Goal: Task Accomplishment & Management: Use online tool/utility

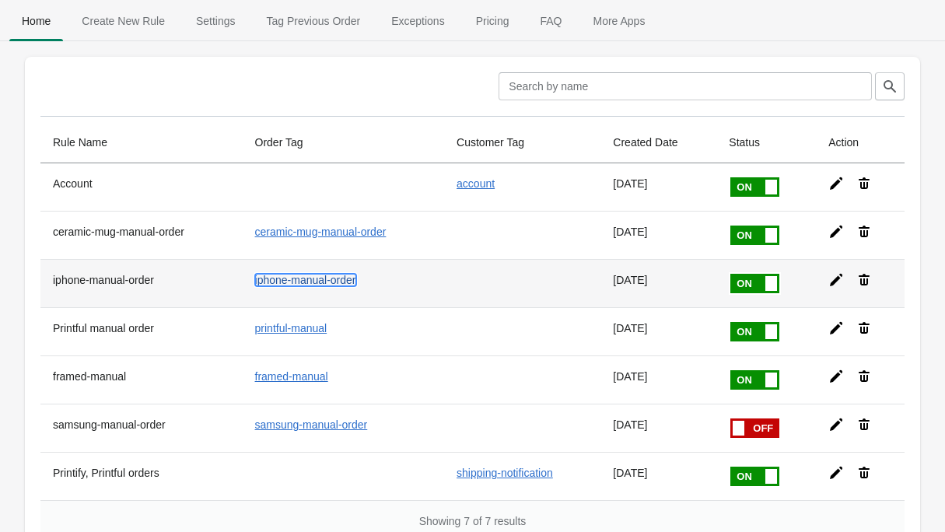
click at [335, 282] on link "iphone-manual-order" at bounding box center [305, 280] width 101 height 12
click at [839, 279] on icon at bounding box center [836, 280] width 12 height 12
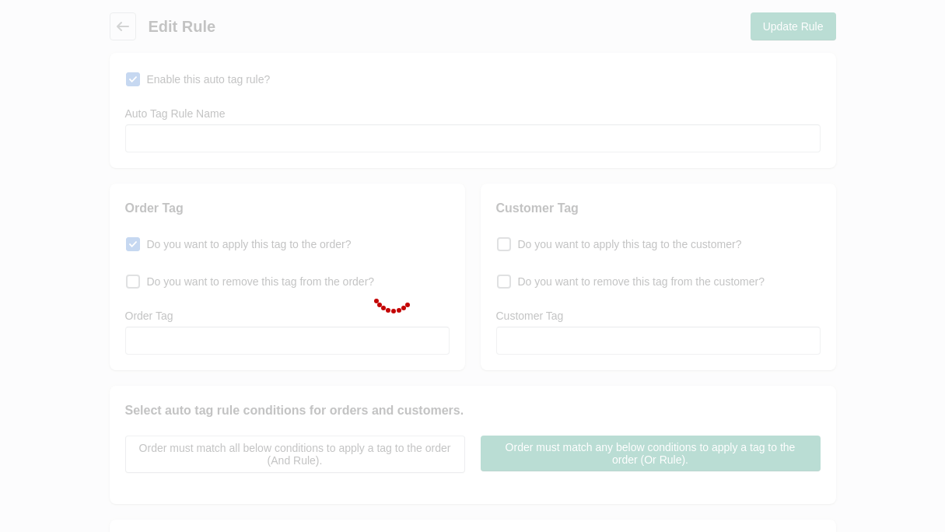
type input "iphone-manual-order"
checkbox input "true"
type input "iphone-manual-order"
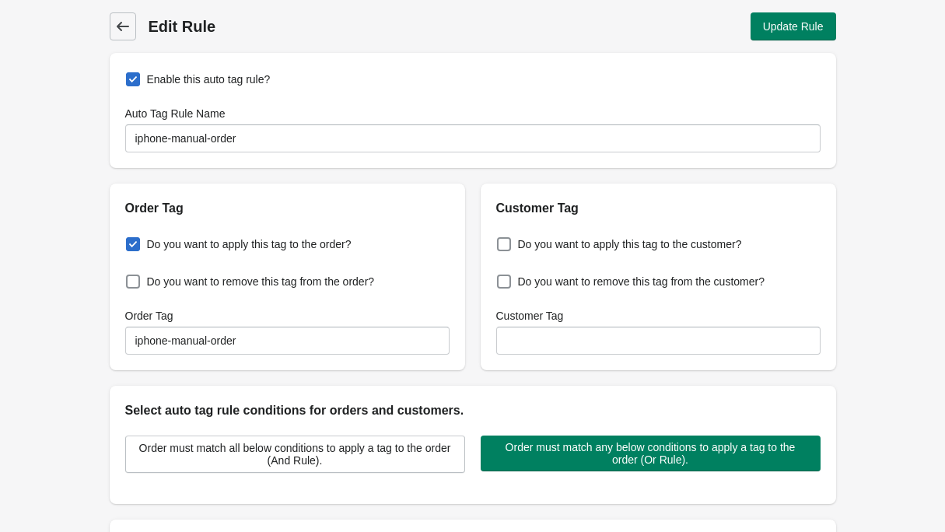
click at [132, 30] on span "Back" at bounding box center [123, 27] width 22 height 22
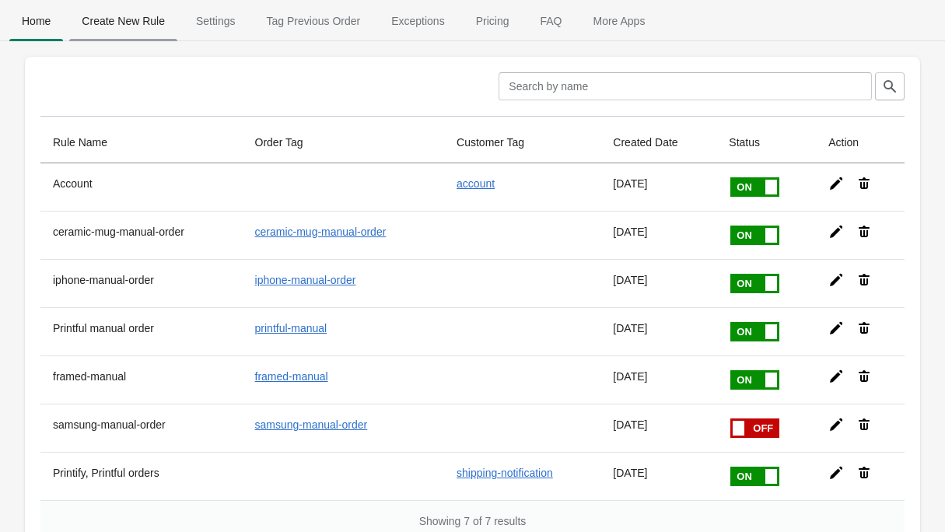
click at [127, 11] on span "Create New Rule" at bounding box center [123, 21] width 108 height 28
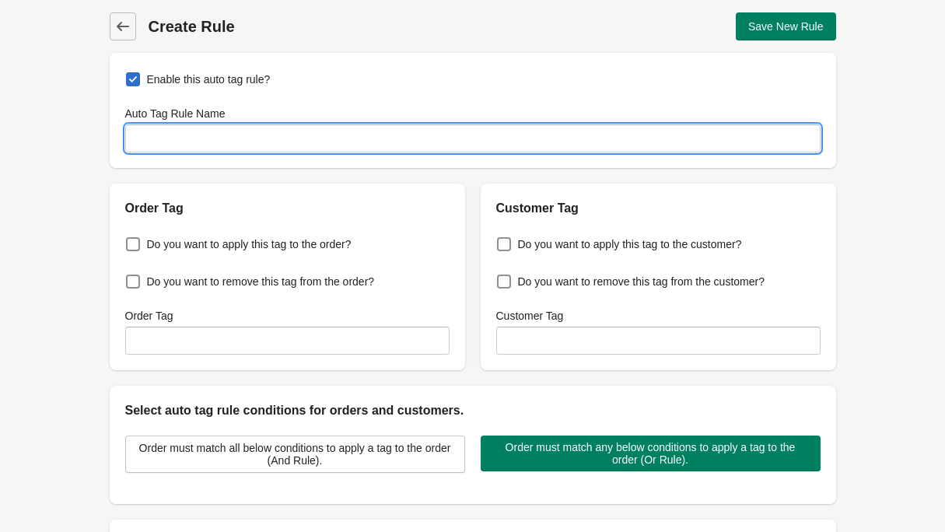
click at [306, 138] on input "Auto Tag Rule Name" at bounding box center [472, 138] width 695 height 28
type input "i17-order"
click at [58, 177] on div "Back Create Rule Save New Rule Enable this auto tag rule? Auto Tag Rule Name i1…" at bounding box center [472, 377] width 945 height 754
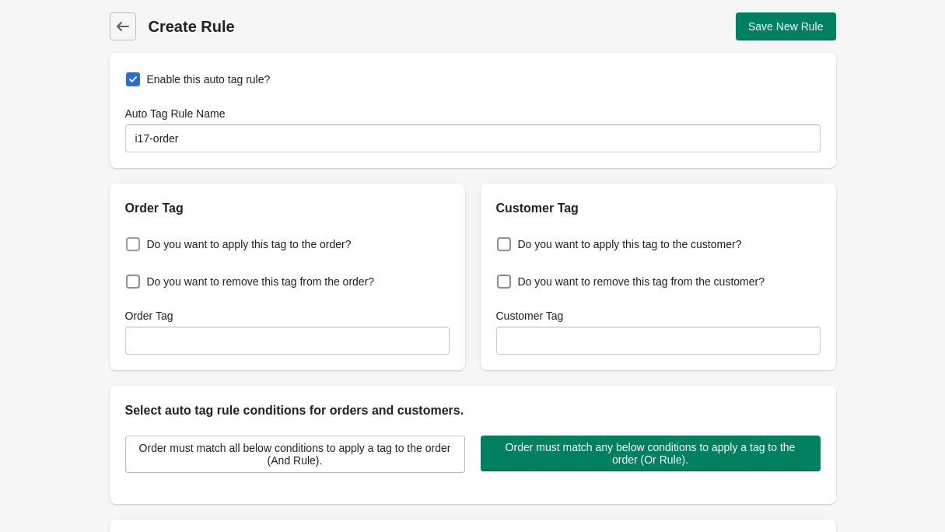
click at [246, 247] on span "Do you want to apply this tag to the order?" at bounding box center [249, 244] width 205 height 16
click at [130, 240] on input "Do you want to apply this tag to the order?" at bounding box center [129, 240] width 1 height 1
checkbox input "true"
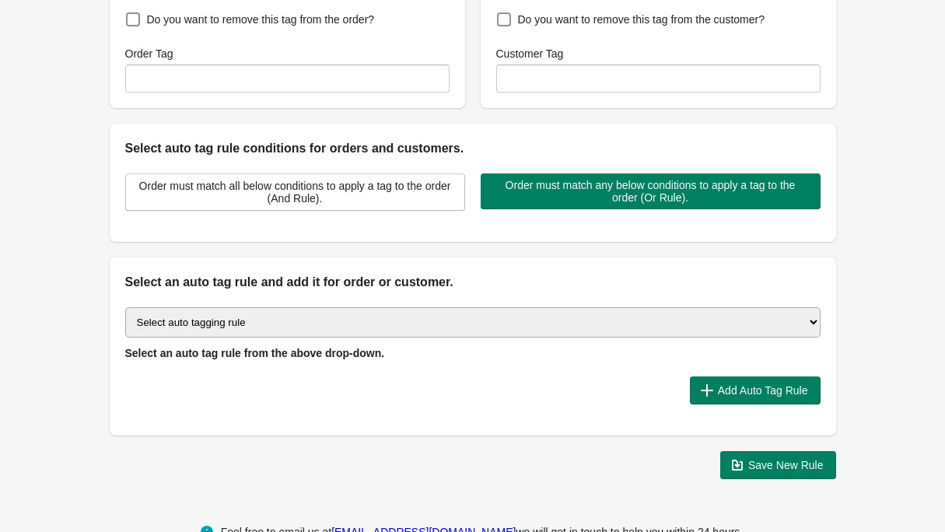
scroll to position [266, 0]
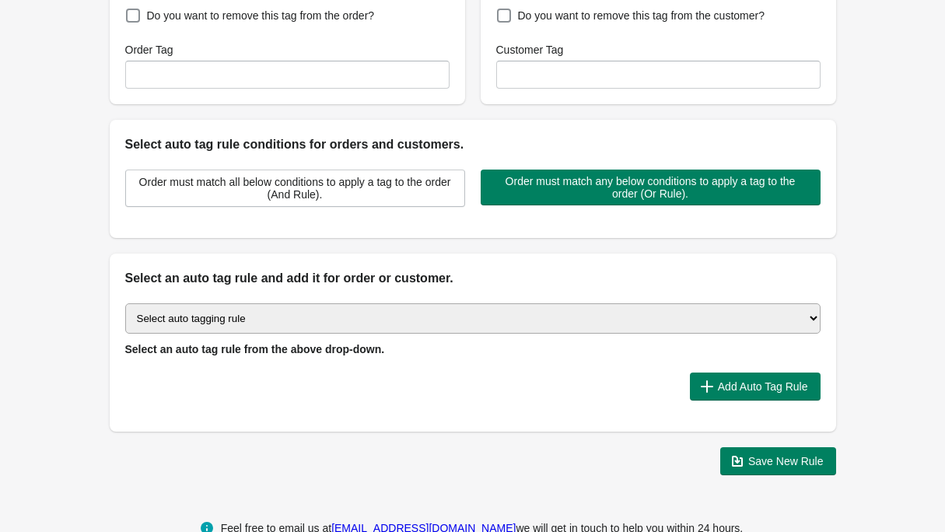
click at [314, 318] on select "Select auto tagging rule Tag by order amount Tag based on the order count (Volu…" at bounding box center [472, 318] width 695 height 30
select select "23"
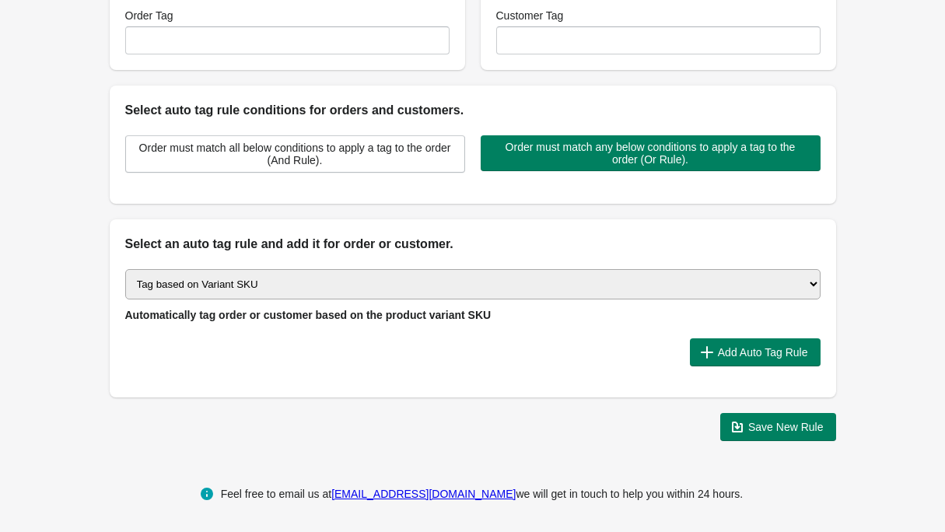
scroll to position [303, 0]
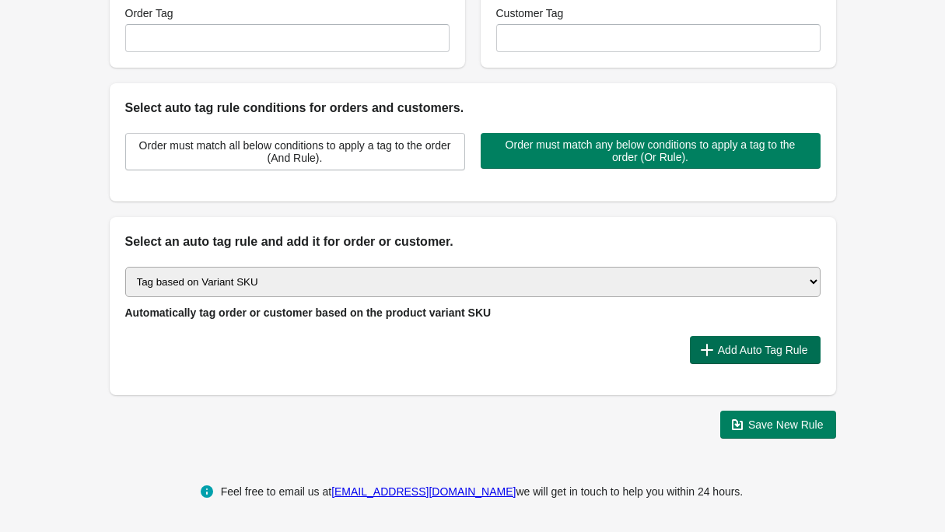
click at [747, 348] on span "Add Auto Tag Rule" at bounding box center [763, 350] width 90 height 12
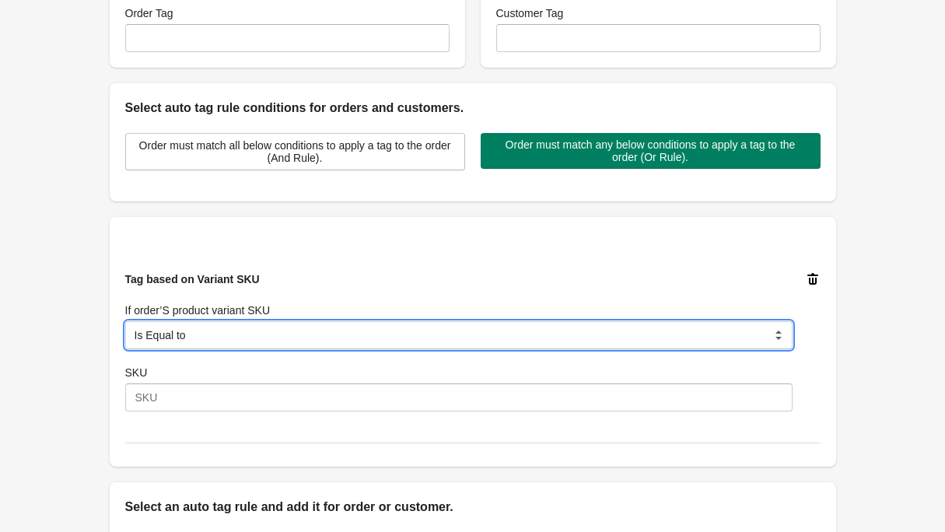
click at [250, 338] on select "Is Equal to Contain Is not Equal to Does not Contain Is Either Start With" at bounding box center [458, 335] width 667 height 28
select select "5"
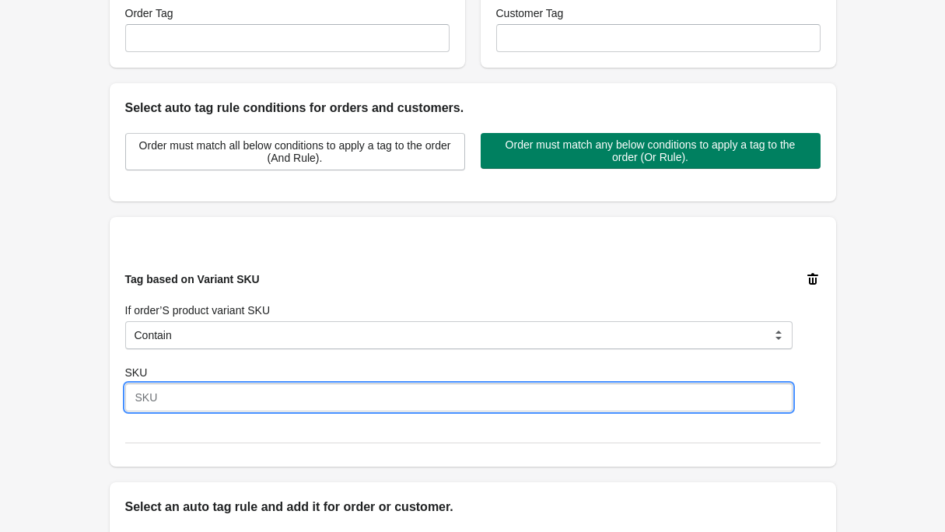
click at [208, 394] on input "SKU" at bounding box center [458, 398] width 667 height 28
type input "IP17"
click at [72, 301] on div "Back Create Rule Save New Rule Enable this auto tag rule? Auto Tag Rule Name i1…" at bounding box center [472, 206] width 945 height 1019
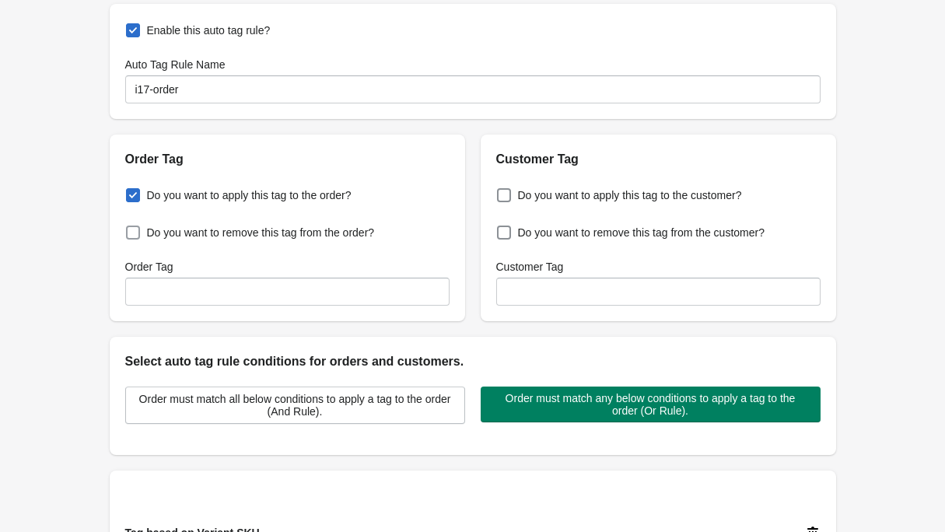
scroll to position [44, 0]
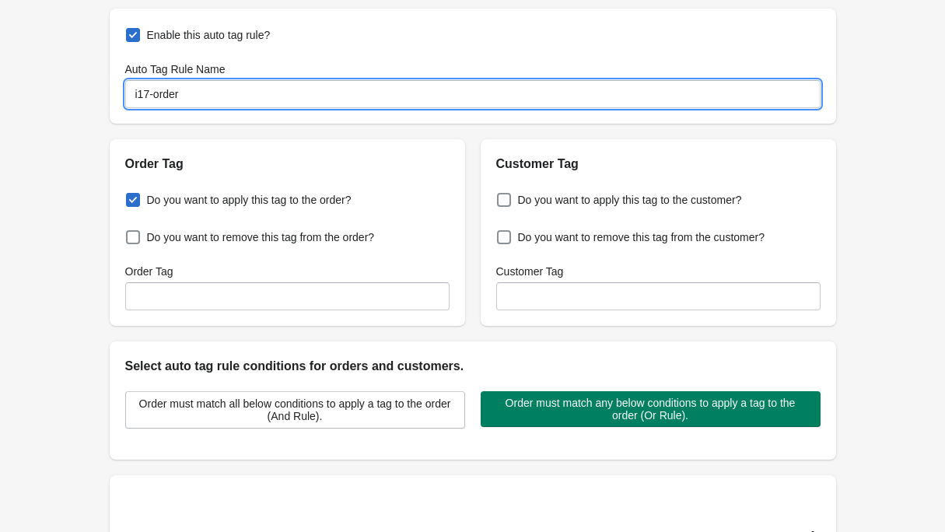
drag, startPoint x: 217, startPoint y: 96, endPoint x: 130, endPoint y: 53, distance: 97.1
click at [130, 53] on div "Enable this auto tag rule? Auto Tag Rule Name i17-order" at bounding box center [473, 66] width 727 height 115
click at [75, 113] on div "Back Create Rule Save New Rule Enable this auto tag rule? Auto Tag Rule Name i1…" at bounding box center [472, 465] width 945 height 1019
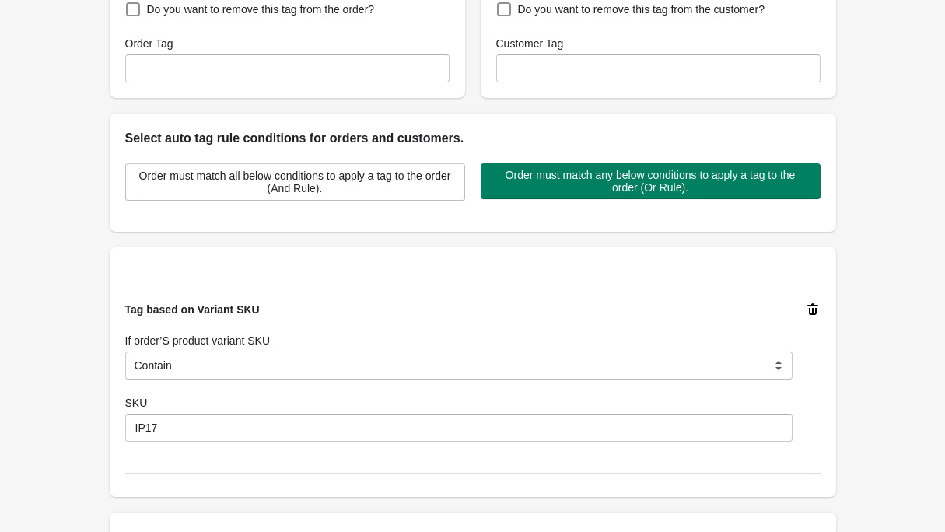
scroll to position [568, 0]
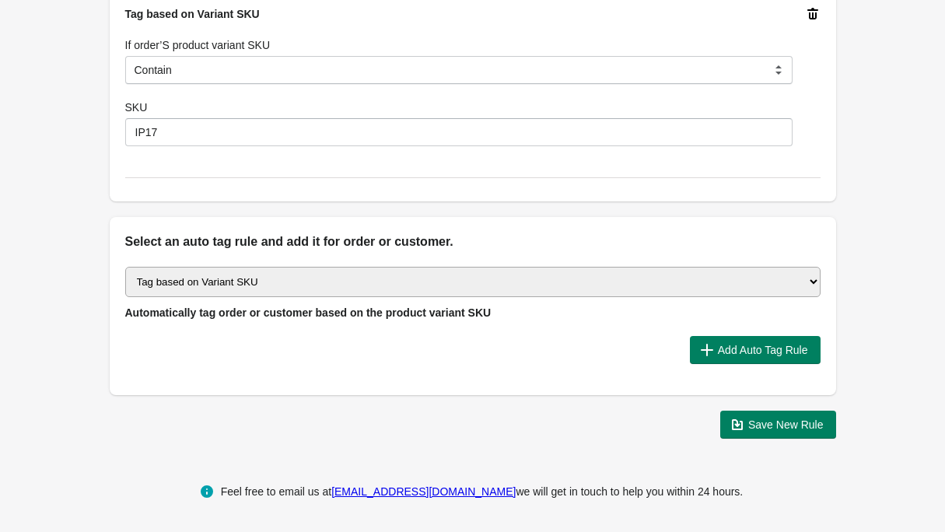
click at [242, 293] on select "Select auto tagging rule Tag by order amount Tag based on the order count (Volu…" at bounding box center [472, 282] width 695 height 30
click at [790, 349] on span "Add Auto Tag Rule" at bounding box center [763, 350] width 90 height 12
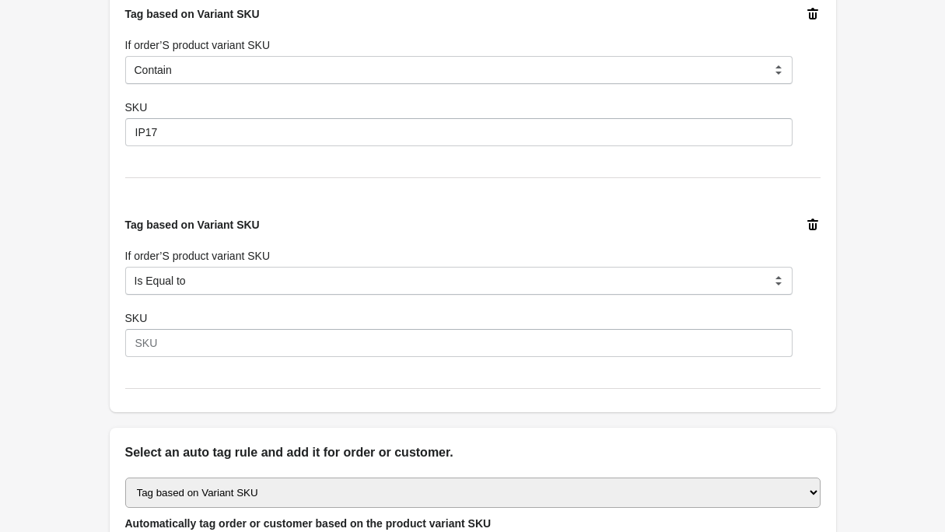
click at [811, 222] on icon at bounding box center [813, 225] width 16 height 16
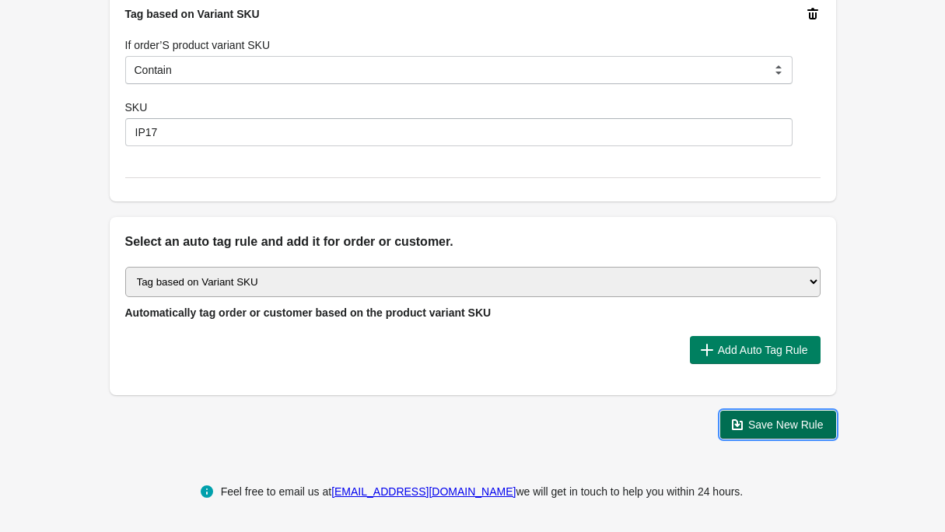
click at [780, 423] on span "Save New Rule" at bounding box center [785, 425] width 75 height 12
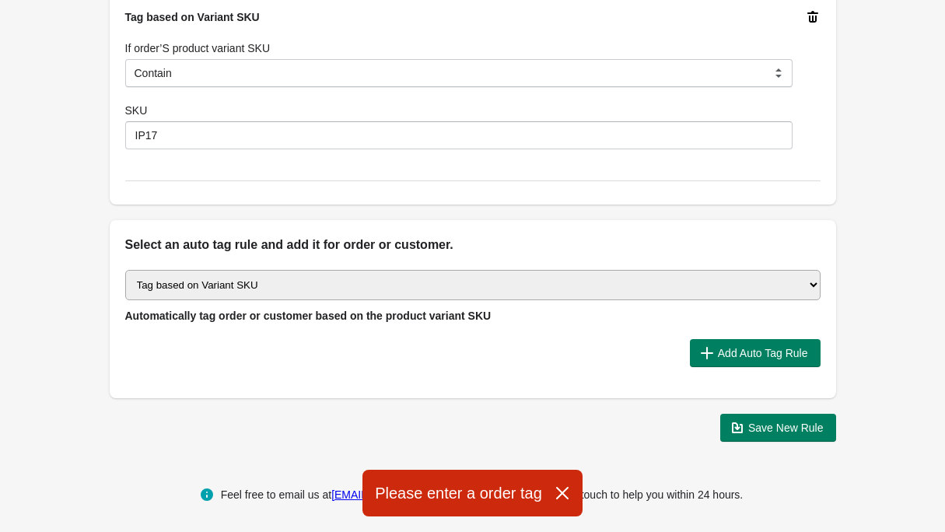
scroll to position [565, 0]
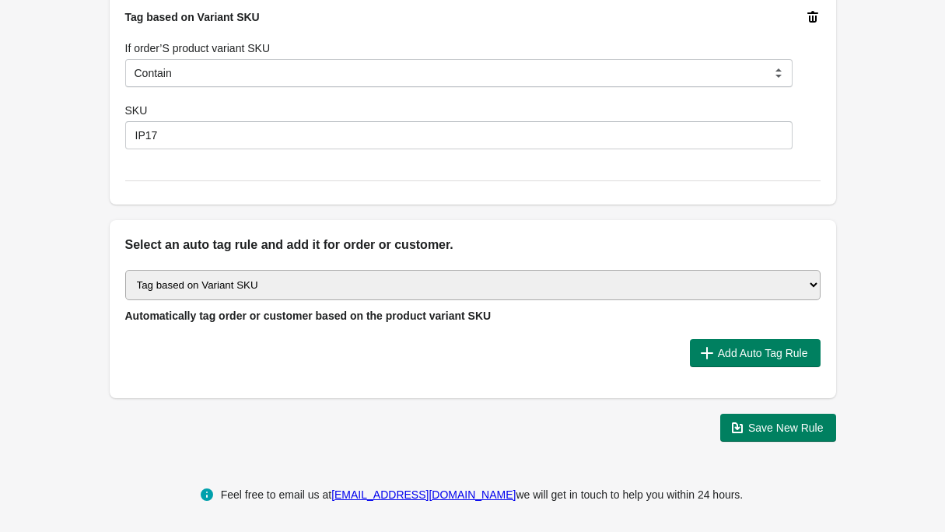
click at [194, 175] on div "Tag based on Variant SKU If order’S product variant SKU Is Equal to Contain Is …" at bounding box center [472, 79] width 695 height 203
click at [279, 291] on select "Select auto tagging rule Tag by order amount Tag based on the order count (Volu…" at bounding box center [472, 285] width 695 height 30
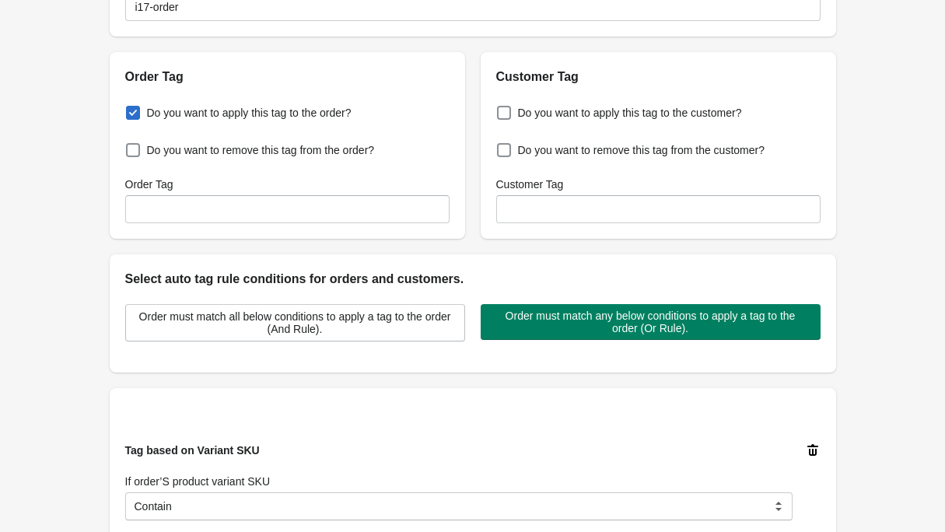
scroll to position [12, 0]
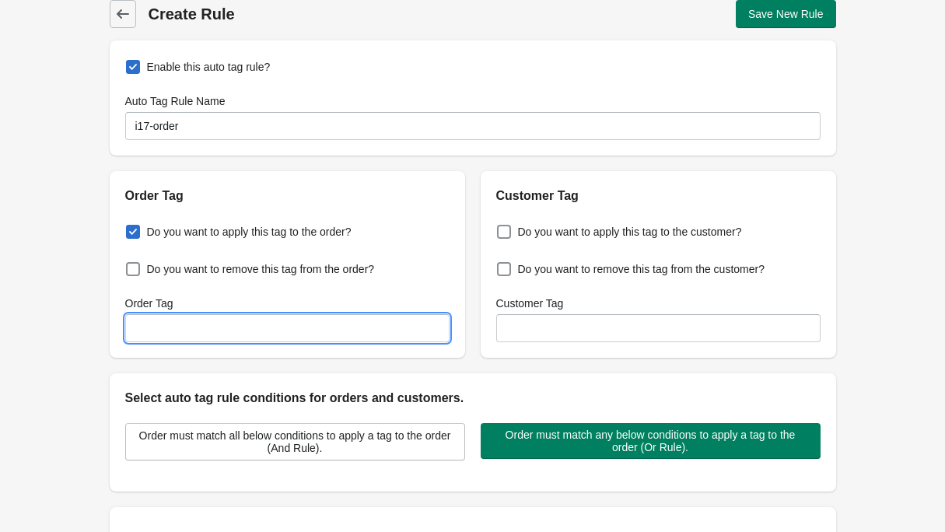
click at [221, 323] on input "Order Tag" at bounding box center [287, 328] width 324 height 28
paste input "i17-order"
type input "i17-order"
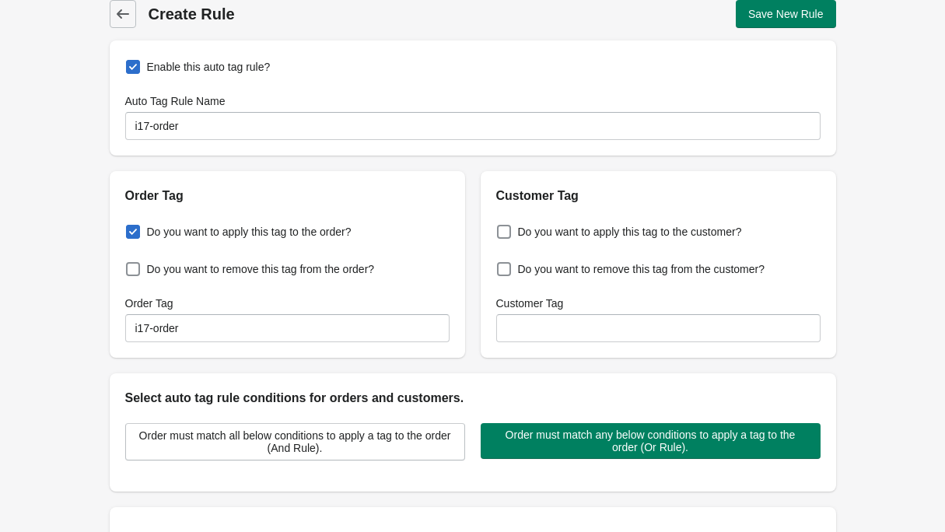
click at [49, 313] on div "Back Create Rule Save New Rule Enable this auto tag rule? Auto Tag Rule Name i1…" at bounding box center [472, 497] width 945 height 1019
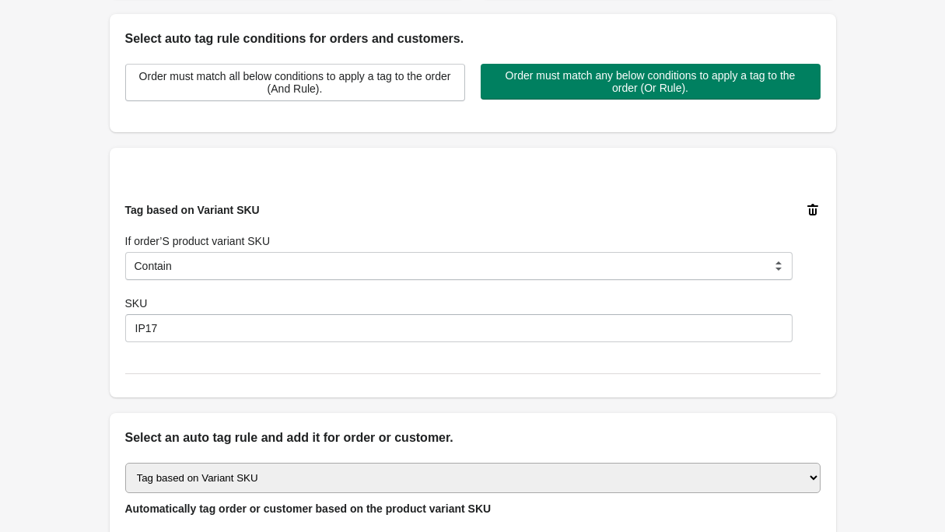
scroll to position [568, 0]
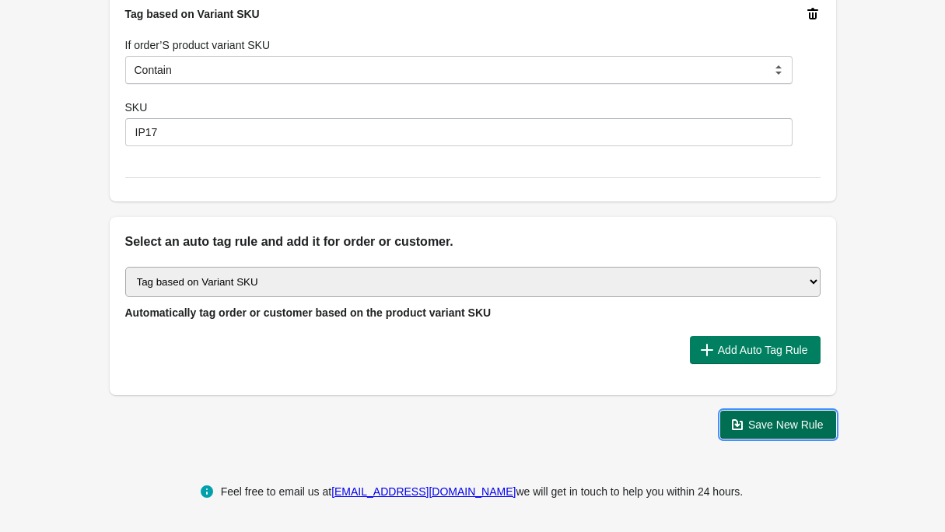
click at [803, 425] on span "Save New Rule" at bounding box center [785, 425] width 75 height 12
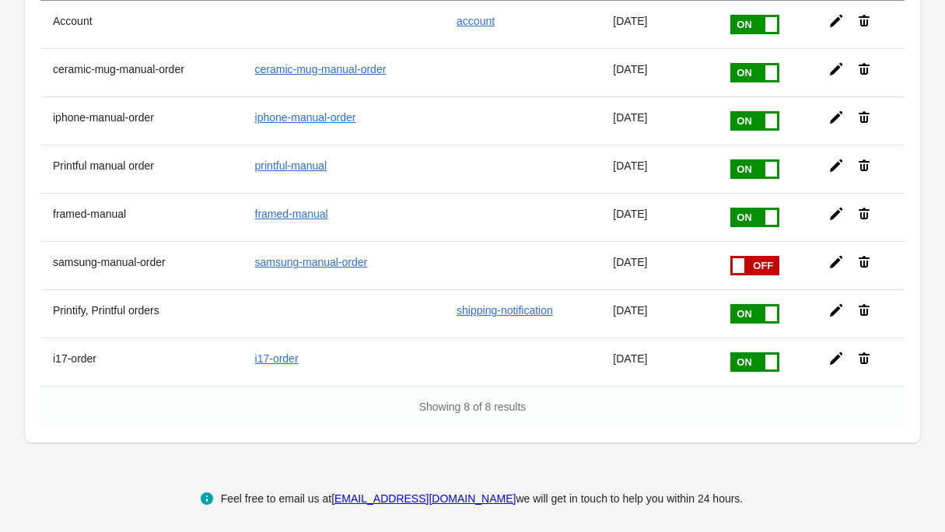
scroll to position [170, 0]
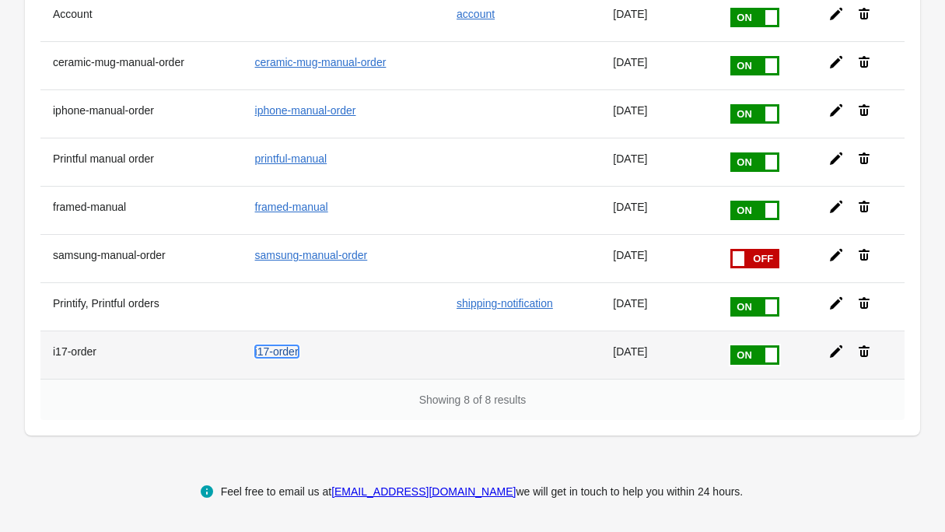
click at [279, 350] on link "i17-order" at bounding box center [277, 351] width 44 height 12
click at [829, 350] on div at bounding box center [854, 345] width 76 height 28
click at [838, 356] on icon at bounding box center [837, 352] width 16 height 16
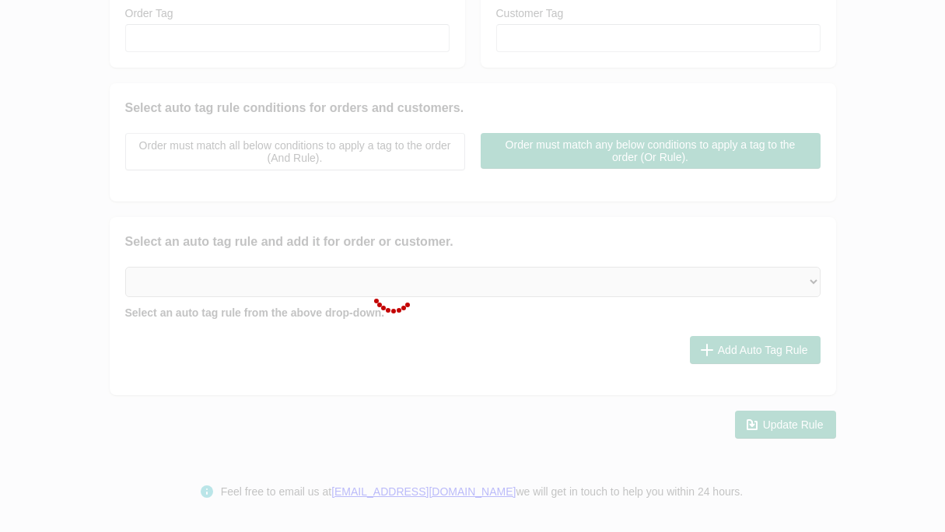
type input "i17-order"
checkbox input "true"
type input "i17-order"
select select "5"
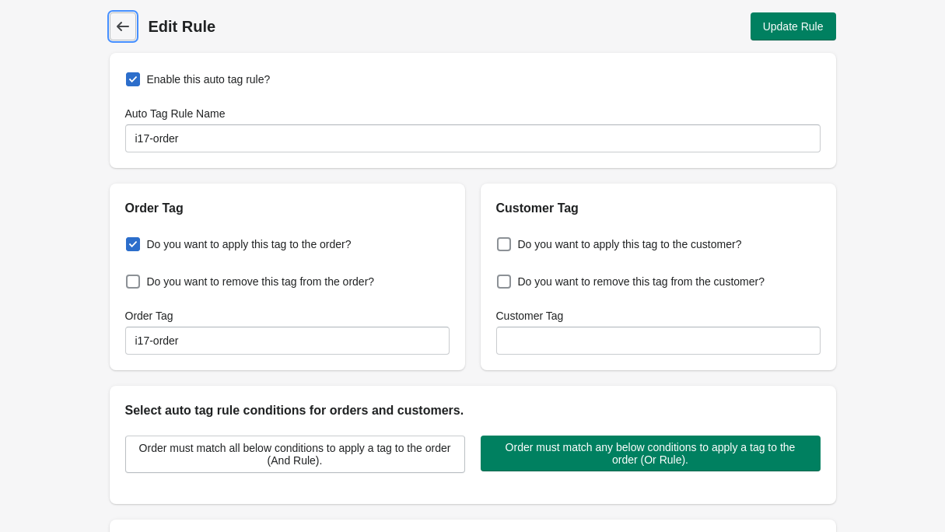
click at [117, 30] on icon at bounding box center [123, 27] width 16 height 16
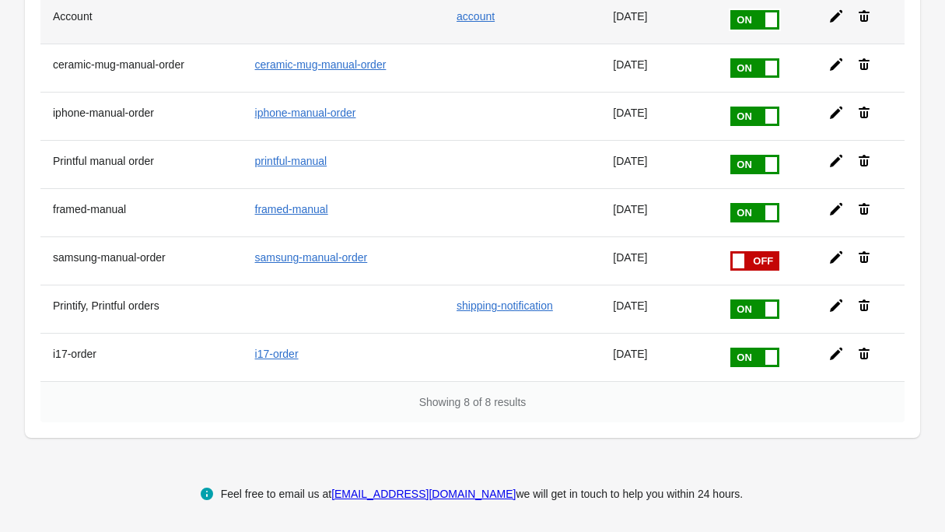
scroll to position [170, 0]
